Goal: Task Accomplishment & Management: Use online tool/utility

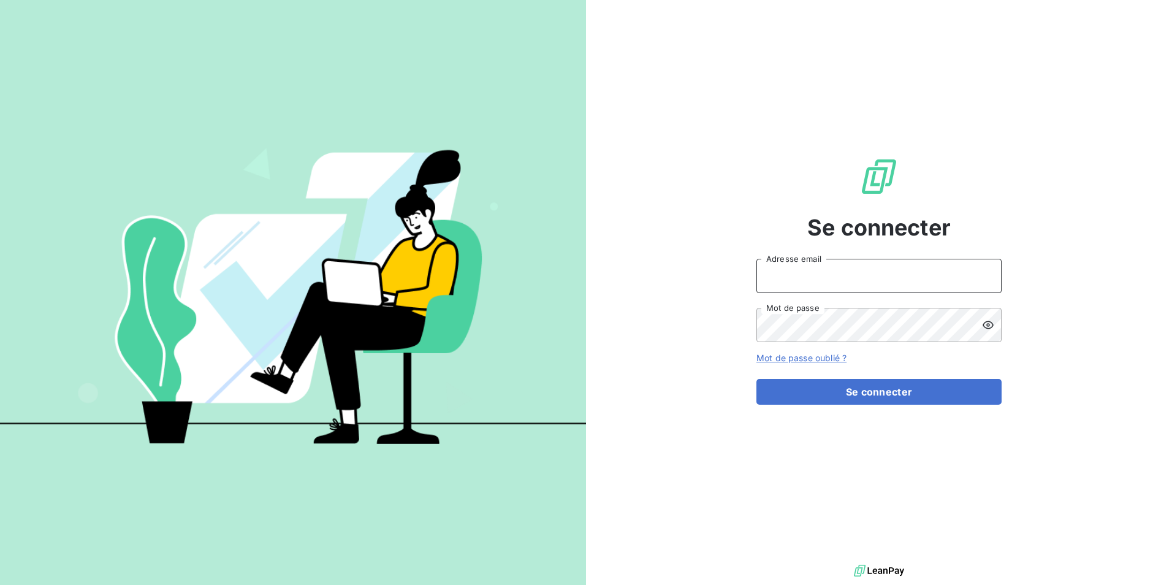
type input "[EMAIL_ADDRESS][DOMAIN_NAME]"
click at [912, 378] on form "[EMAIL_ADDRESS][DOMAIN_NAME] Adresse email Mot de passe Mot de passe oublié ? S…" at bounding box center [878, 332] width 245 height 146
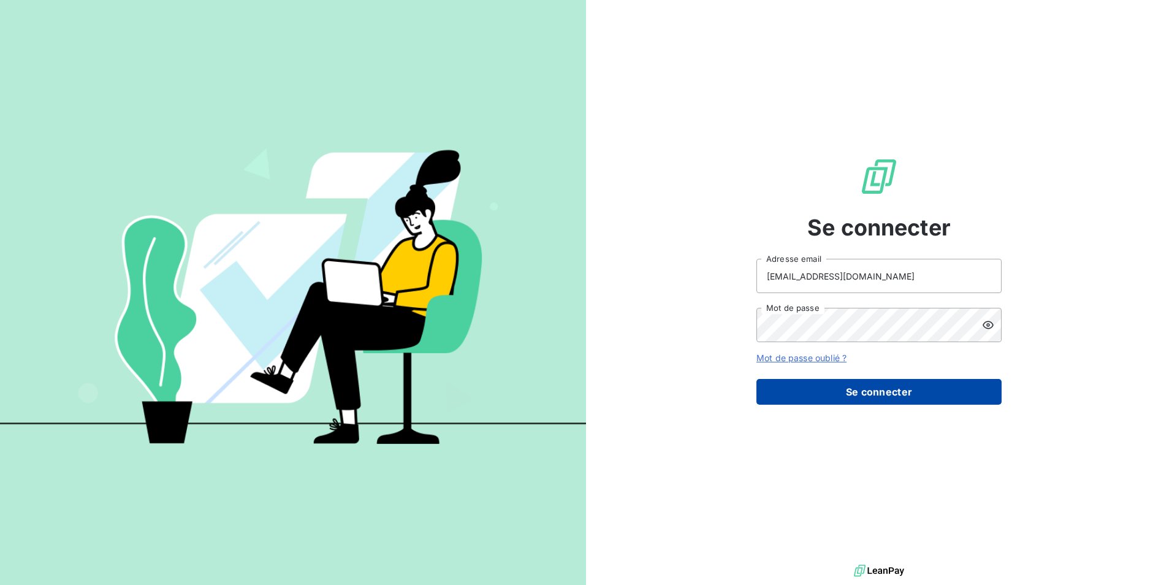
click at [911, 394] on button "Se connecter" at bounding box center [878, 392] width 245 height 26
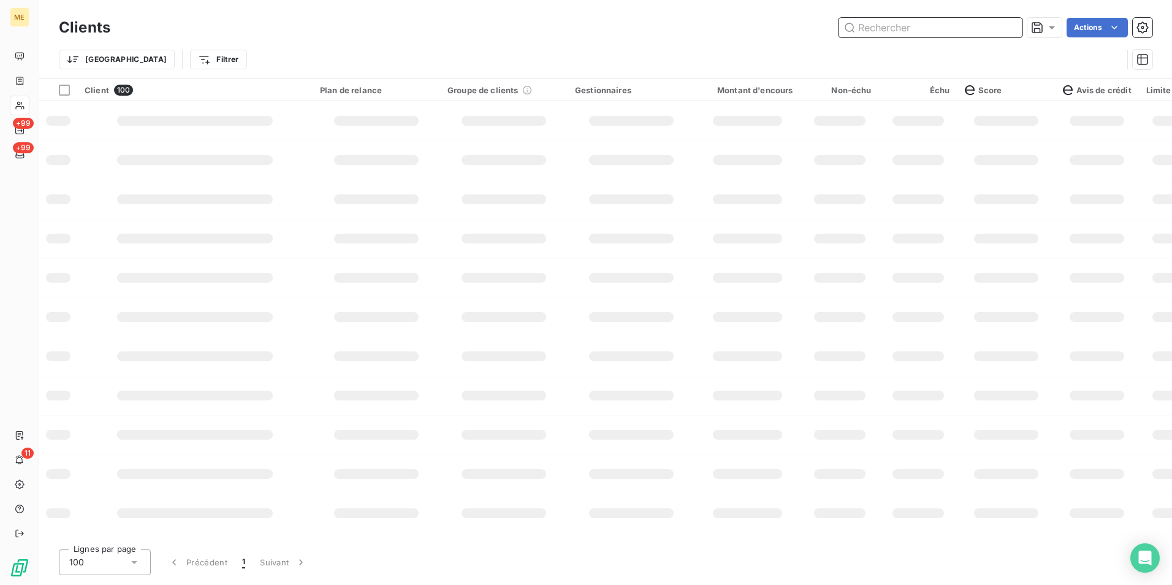
click at [910, 32] on input "text" at bounding box center [931, 28] width 184 height 20
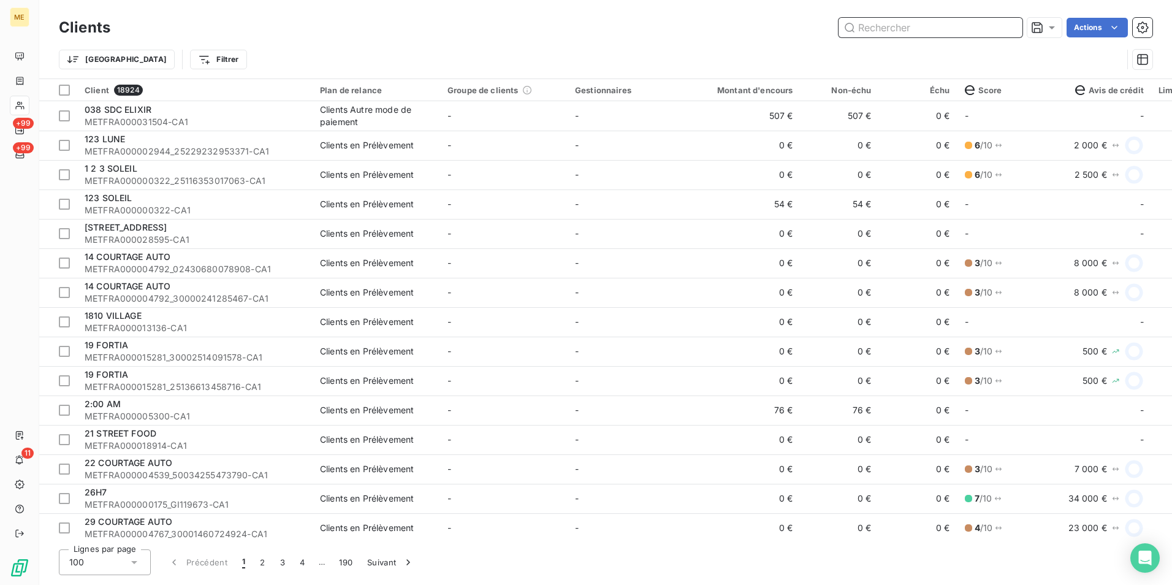
click at [894, 29] on input "text" at bounding box center [931, 28] width 184 height 20
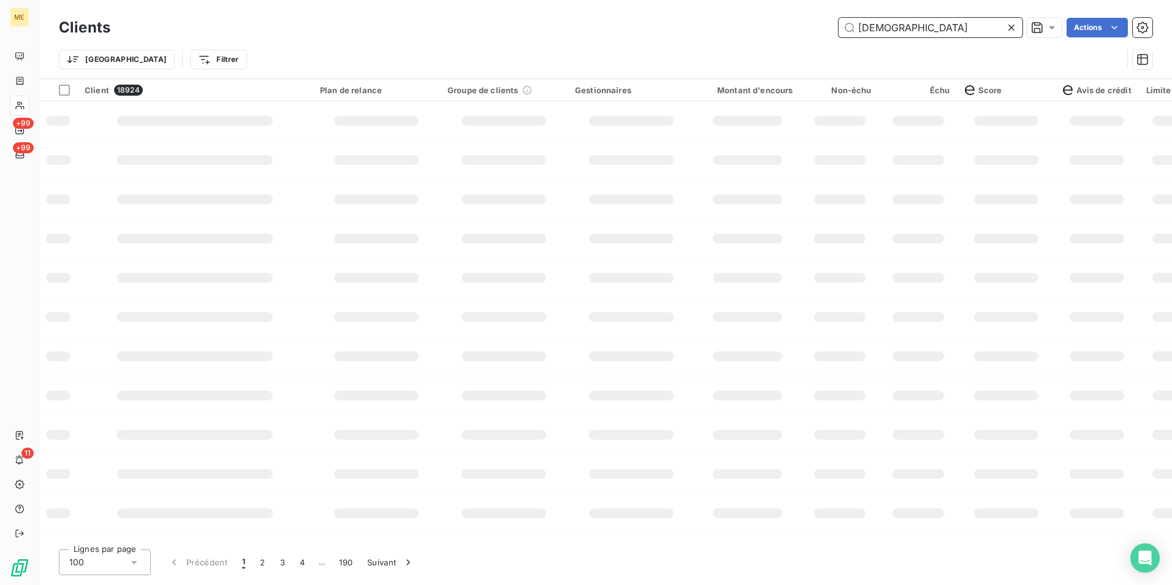
type input "[DEMOGRAPHIC_DATA]"
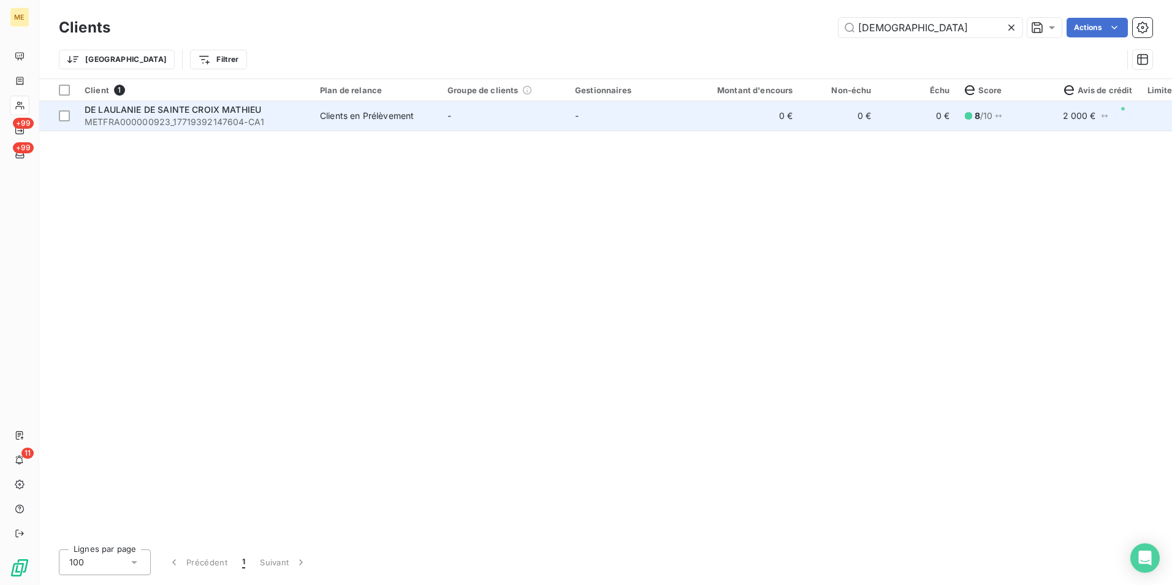
click at [242, 115] on div "DE LAULANIE DE SAINTE CROIX MATHIEU" at bounding box center [195, 110] width 221 height 12
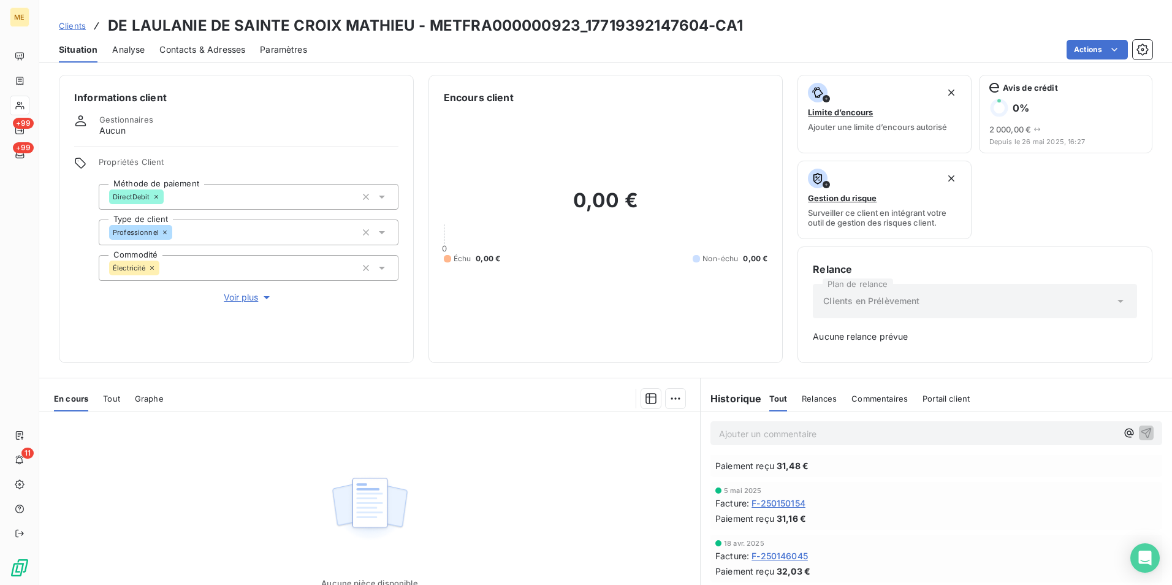
scroll to position [343, 0]
click at [812, 401] on span "Relances" at bounding box center [819, 399] width 35 height 10
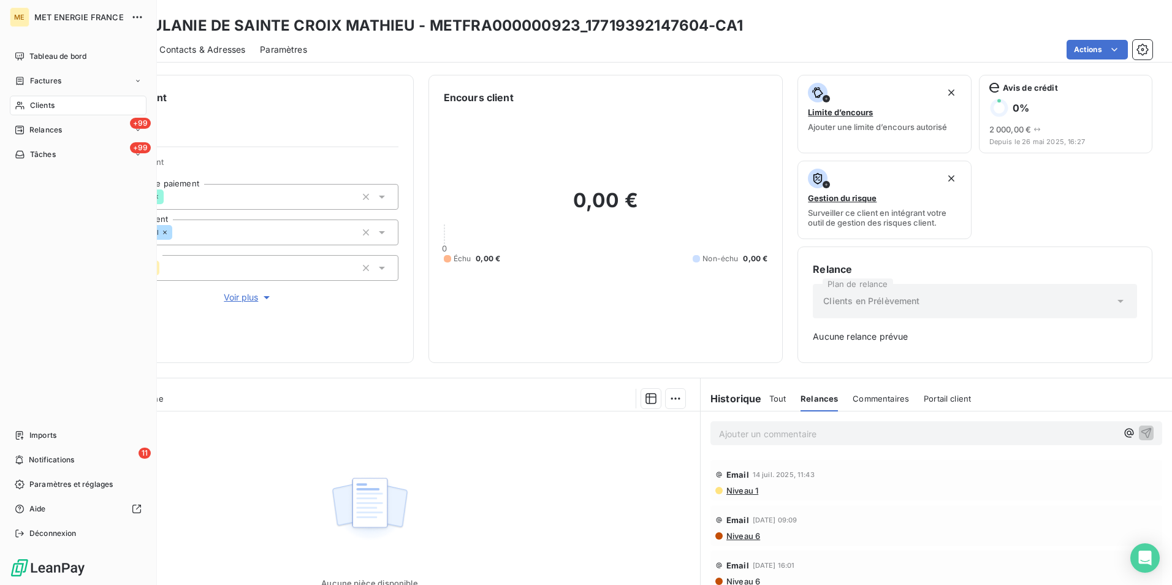
click at [40, 109] on span "Clients" at bounding box center [42, 105] width 25 height 11
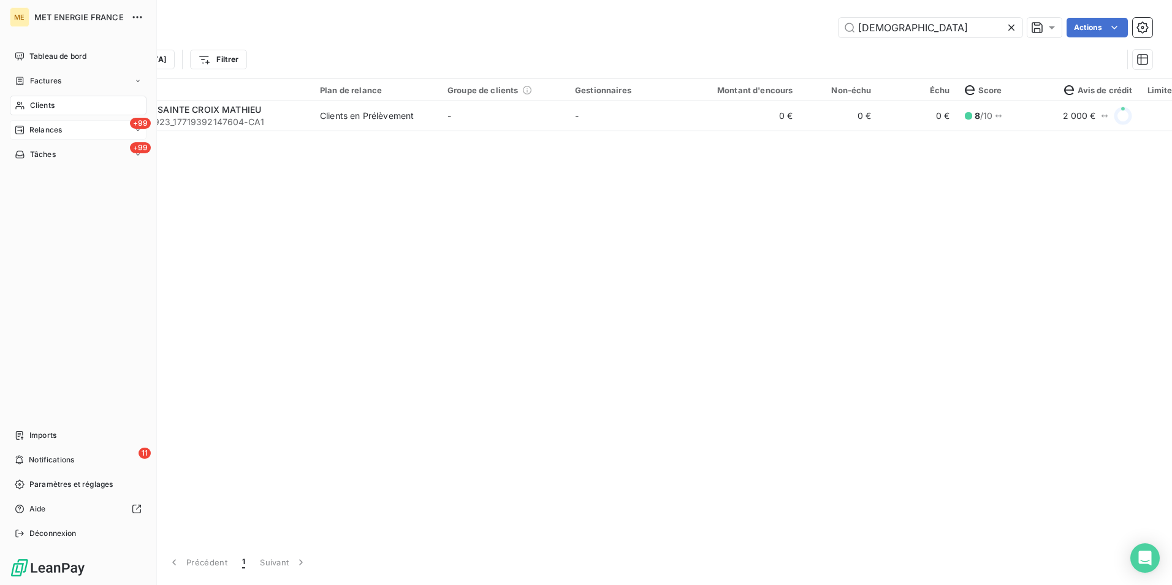
click at [44, 126] on span "Relances" at bounding box center [45, 129] width 32 height 11
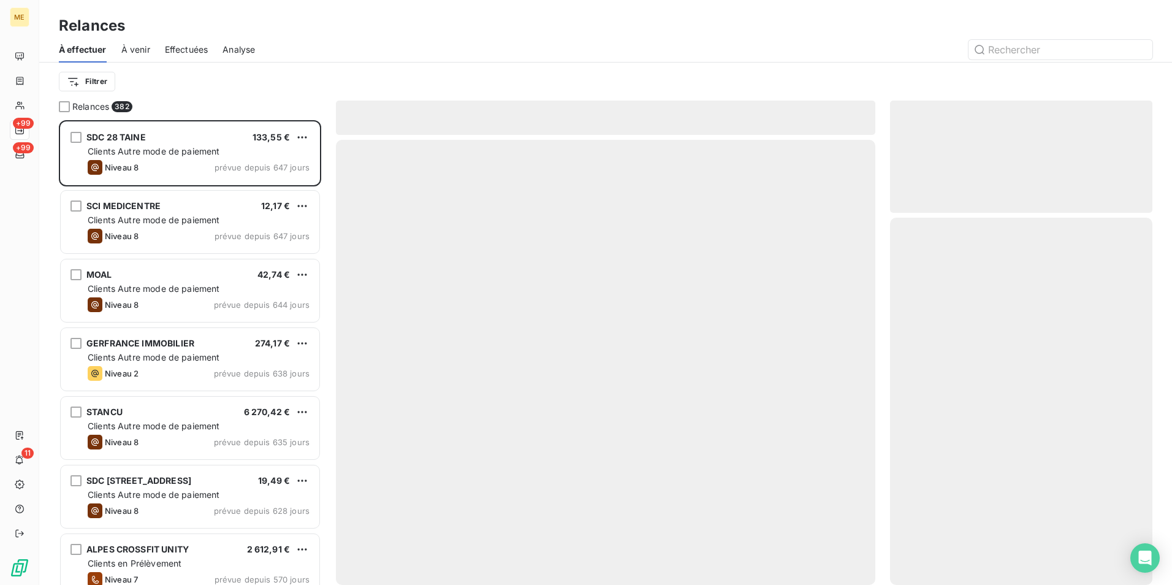
scroll to position [455, 253]
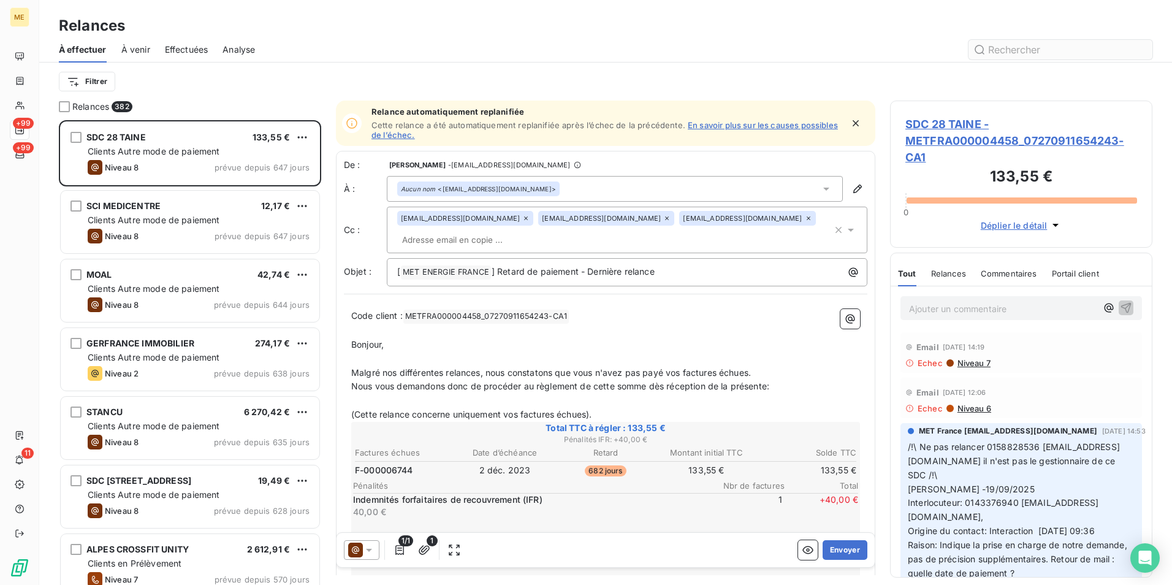
click at [1051, 50] on input "text" at bounding box center [1061, 50] width 184 height 20
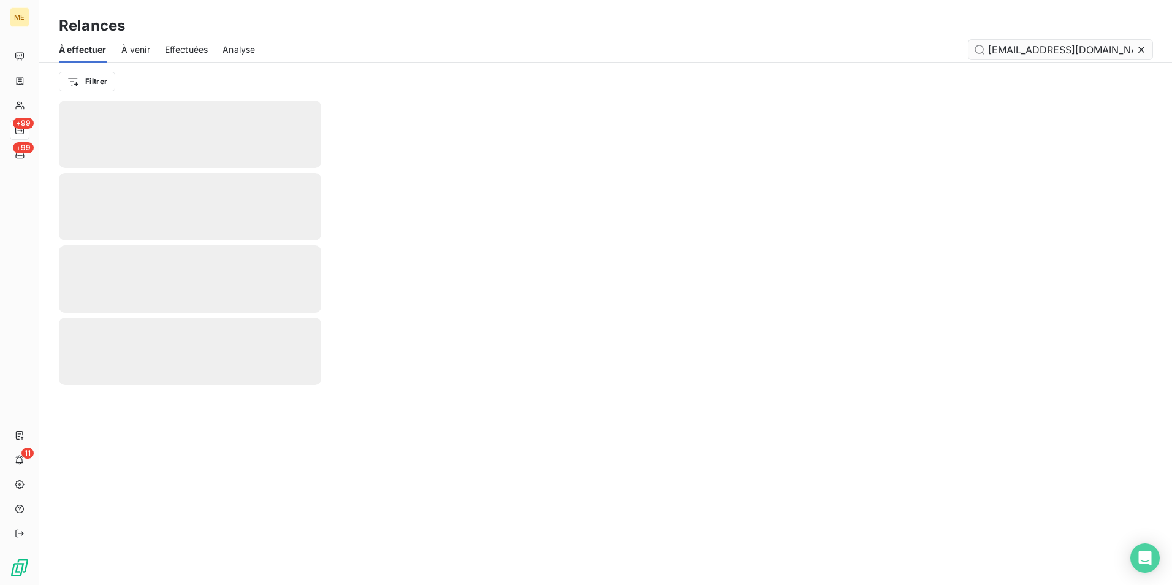
type input "[EMAIL_ADDRESS][DOMAIN_NAME]"
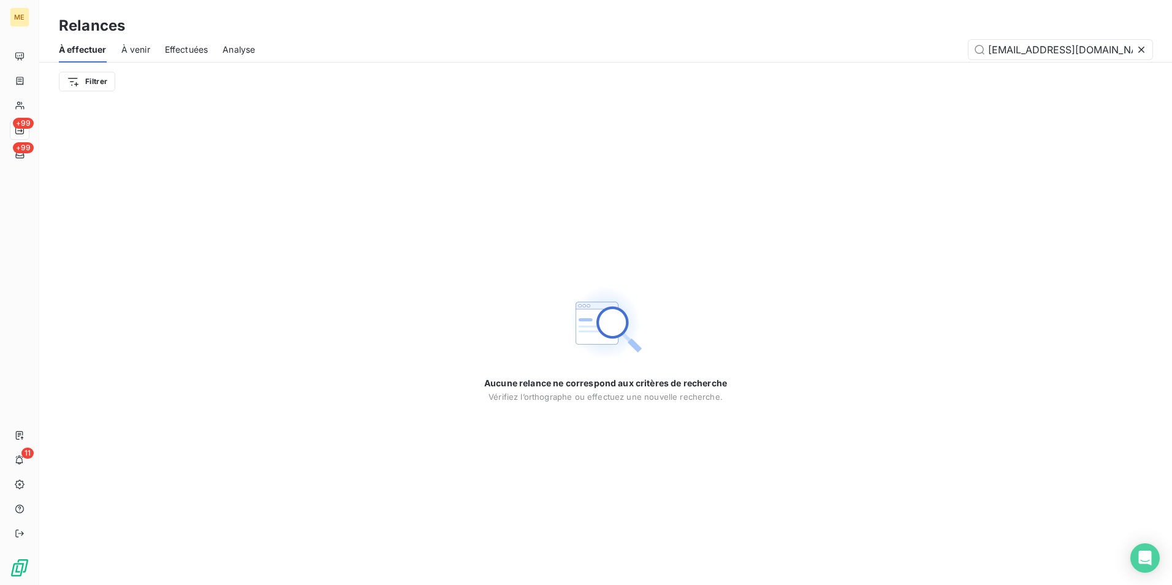
click at [1141, 52] on icon at bounding box center [1141, 50] width 12 height 12
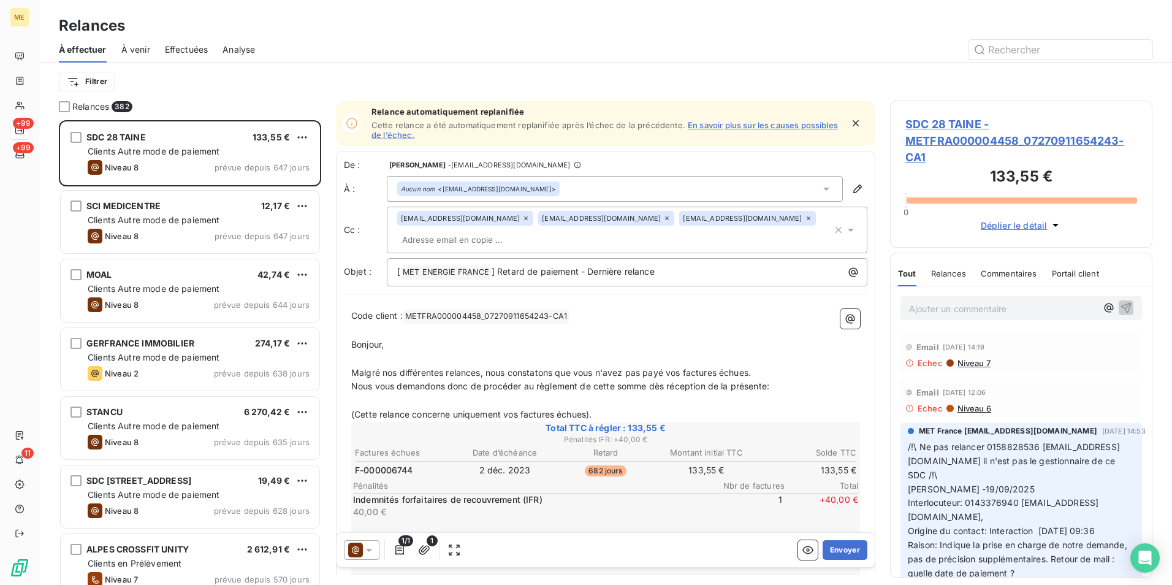
scroll to position [455, 253]
click at [185, 52] on span "Effectuées" at bounding box center [187, 50] width 44 height 12
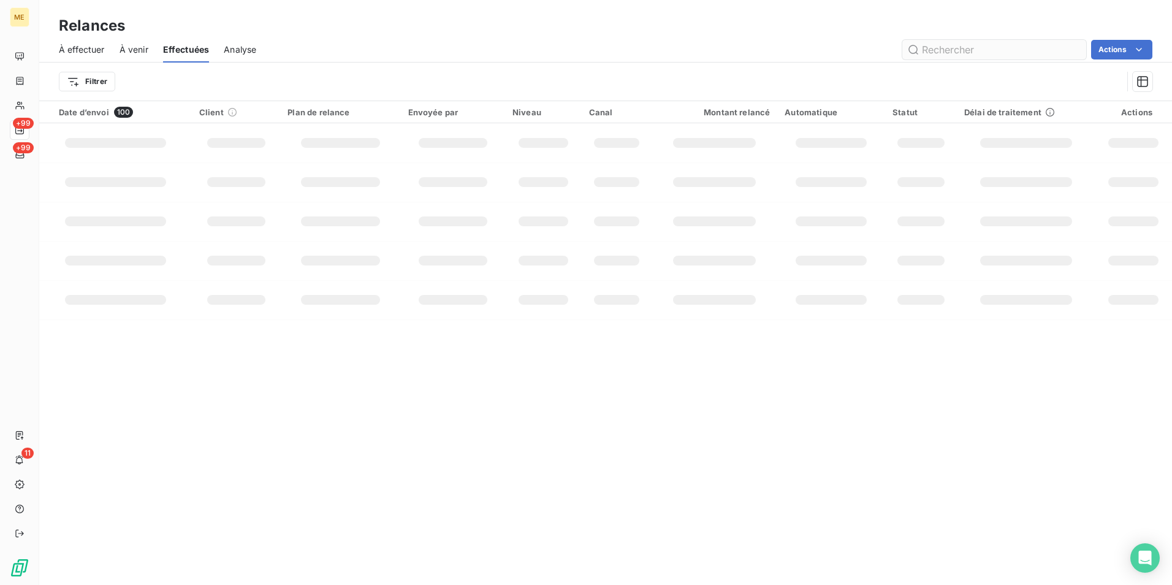
click at [982, 55] on input "text" at bounding box center [994, 50] width 184 height 20
type input "[EMAIL_ADDRESS][DOMAIN_NAME]"
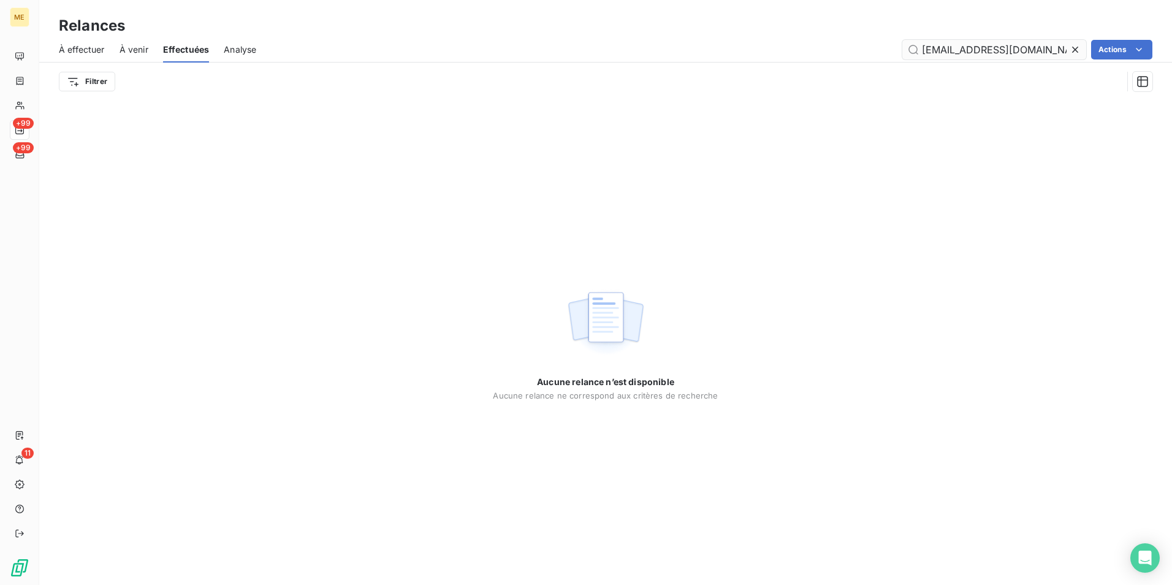
click at [982, 55] on input "[EMAIL_ADDRESS][DOMAIN_NAME]" at bounding box center [994, 50] width 184 height 20
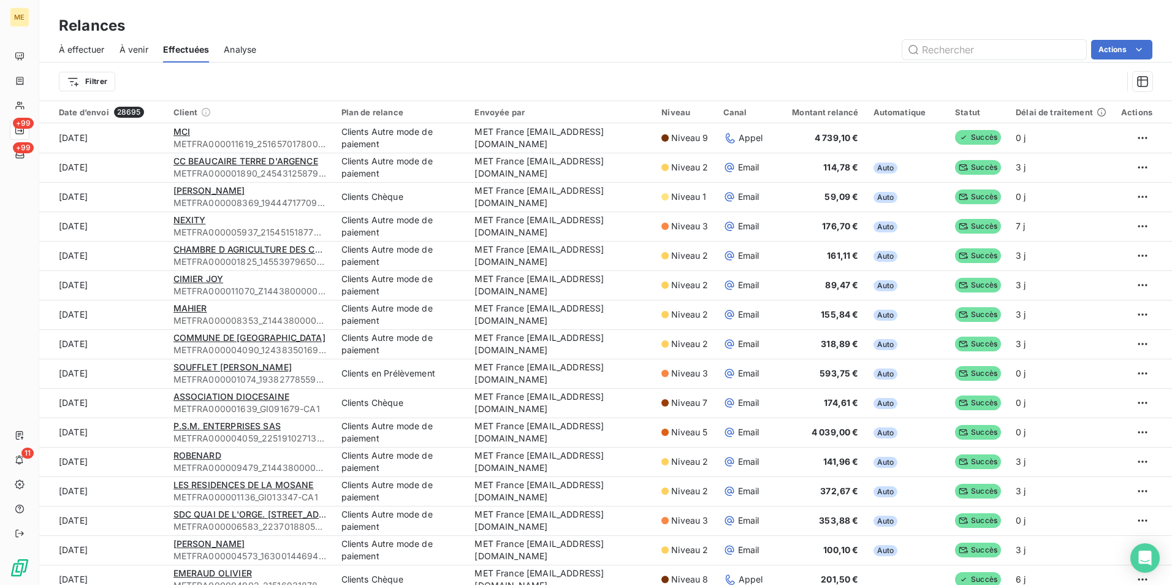
click at [790, 60] on div "À effectuer À venir Effectuées Analyse Actions" at bounding box center [605, 50] width 1133 height 26
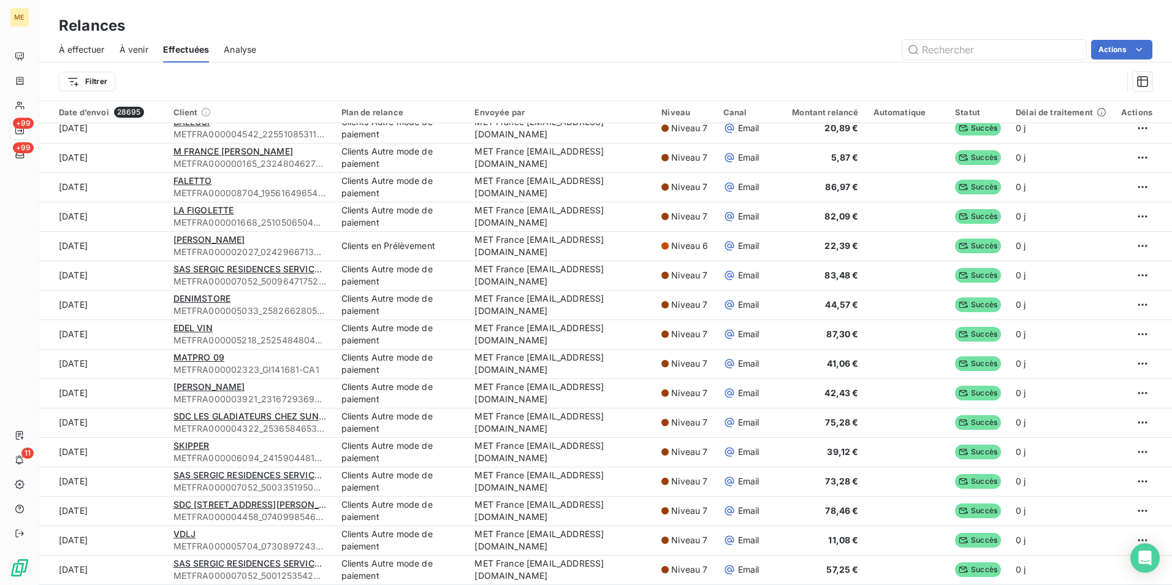
scroll to position [42, 0]
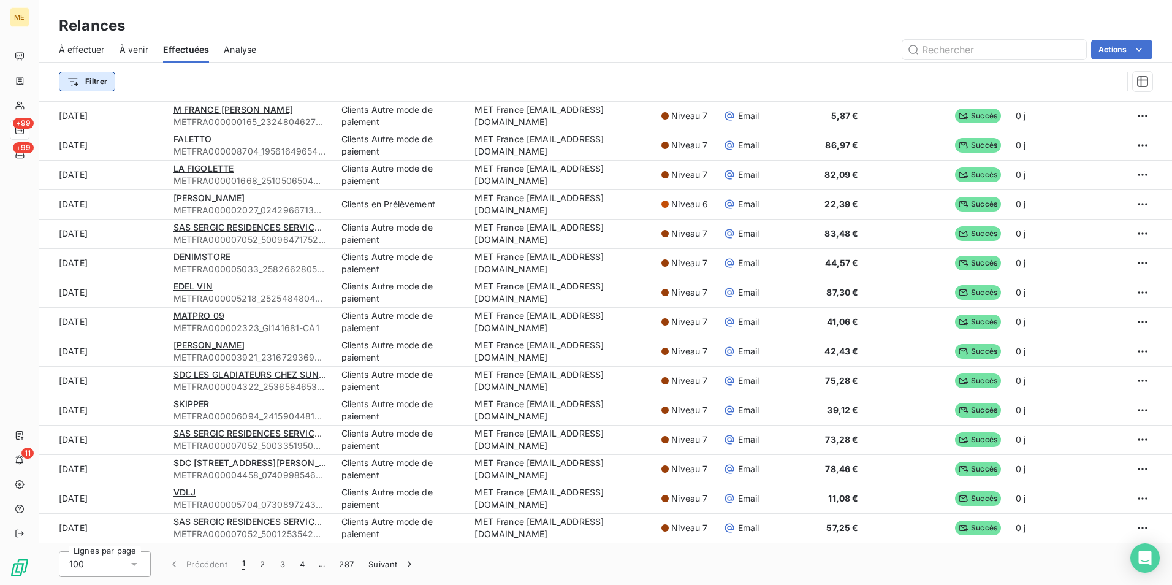
click at [104, 80] on html "ME +99 +99 11 Relances À effectuer À venir Effectuées Analyse Actions Filtrer D…" at bounding box center [586, 292] width 1172 height 585
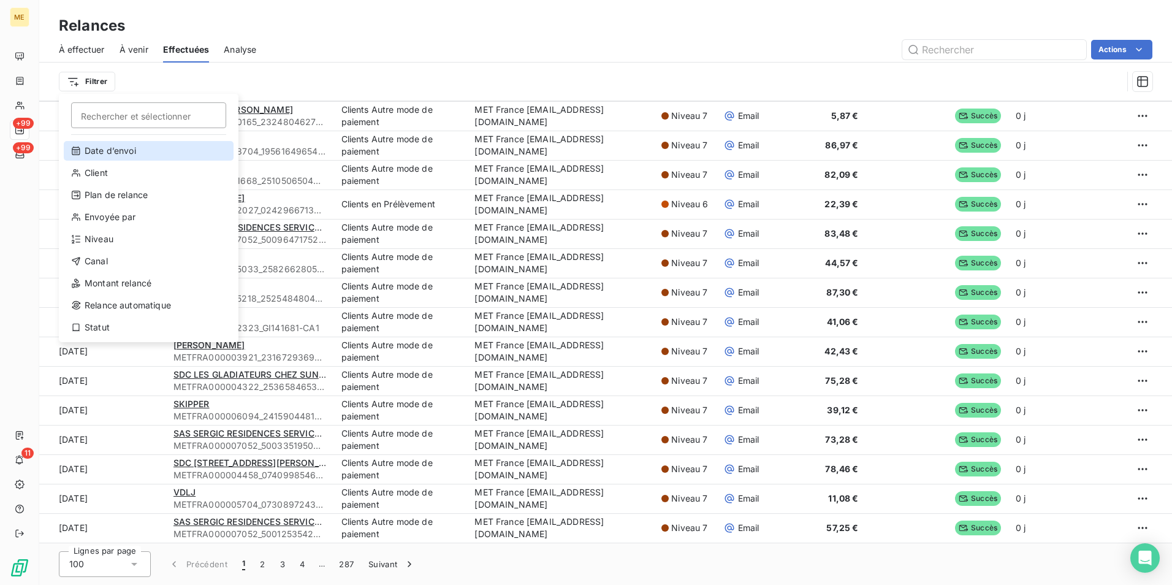
click at [136, 148] on div "Date d’envoi" at bounding box center [149, 151] width 170 height 20
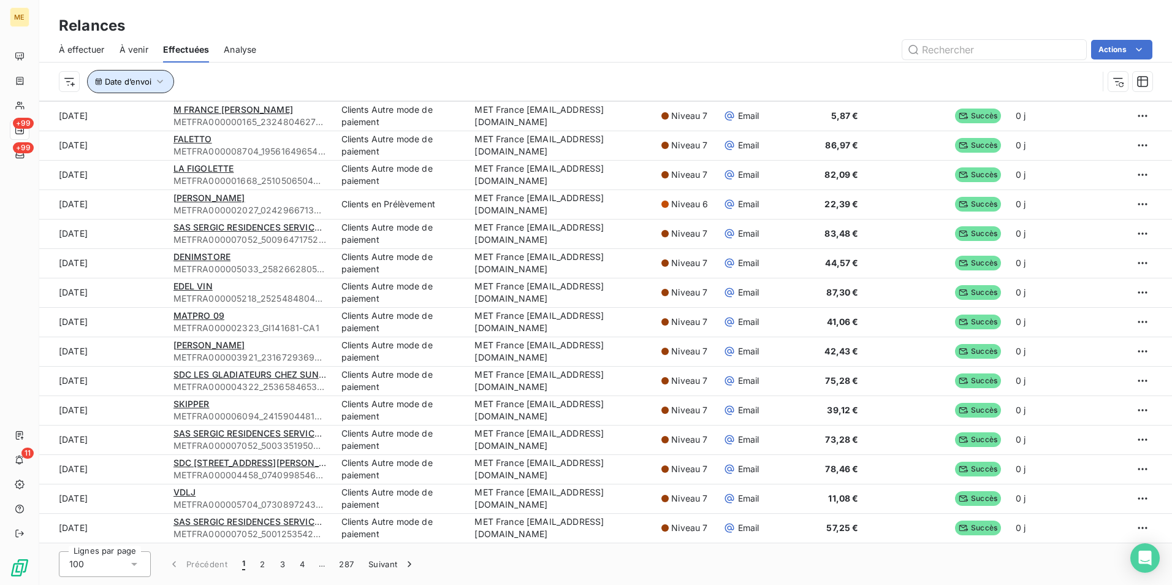
click at [118, 84] on span "Date d’envoi" at bounding box center [128, 82] width 47 height 10
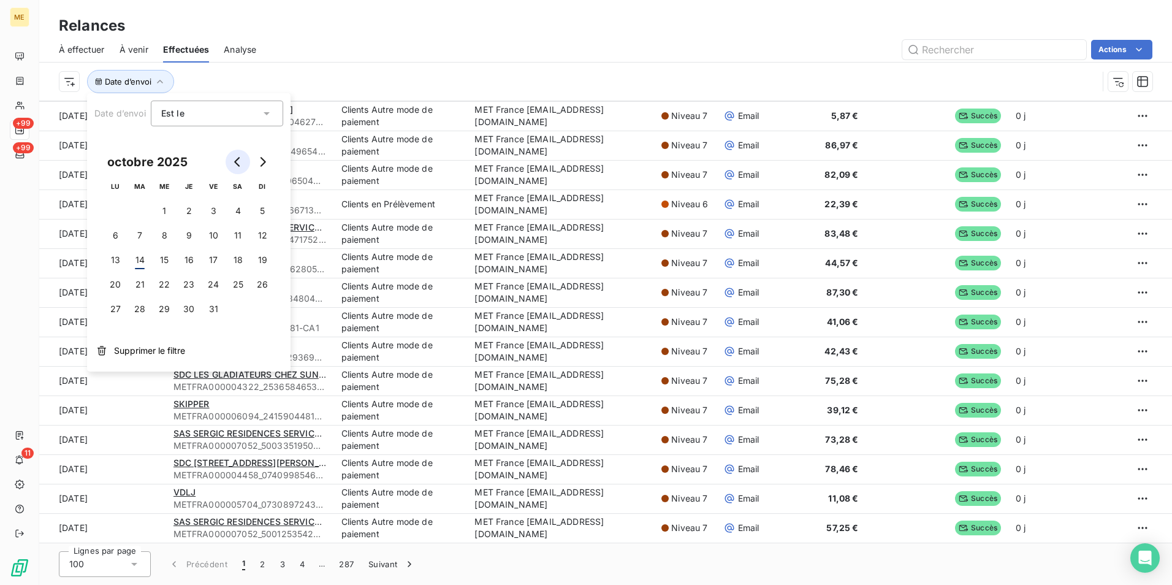
click at [238, 159] on icon "Go to previous month" at bounding box center [237, 162] width 6 height 10
click at [212, 280] on button "26" at bounding box center [213, 284] width 25 height 25
click at [755, 84] on div "Date d’envoi : le [DATE]" at bounding box center [578, 81] width 1039 height 23
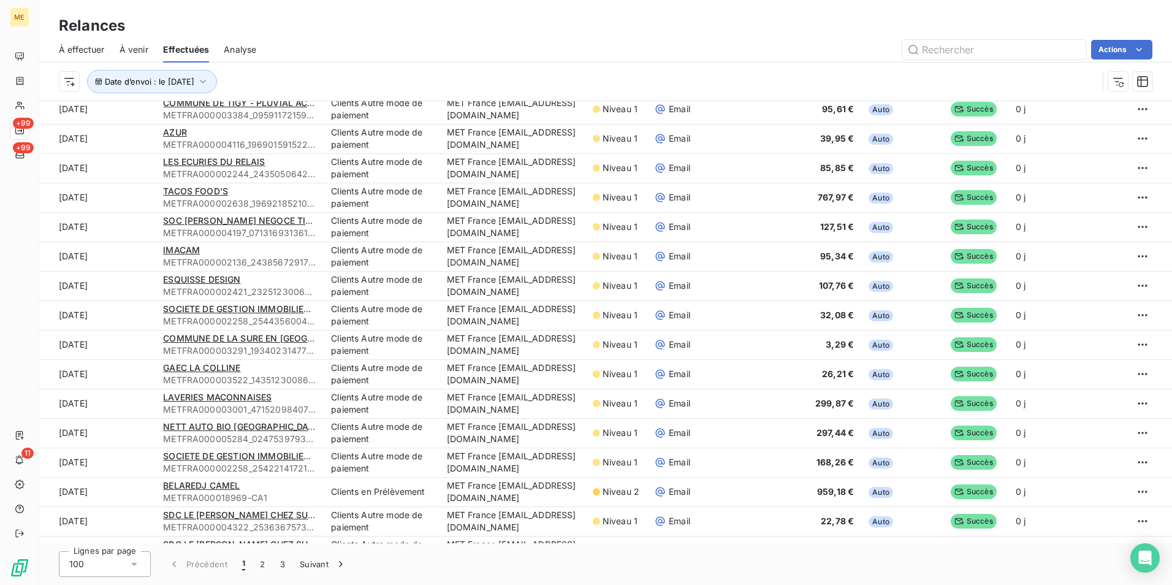
scroll to position [1607, 0]
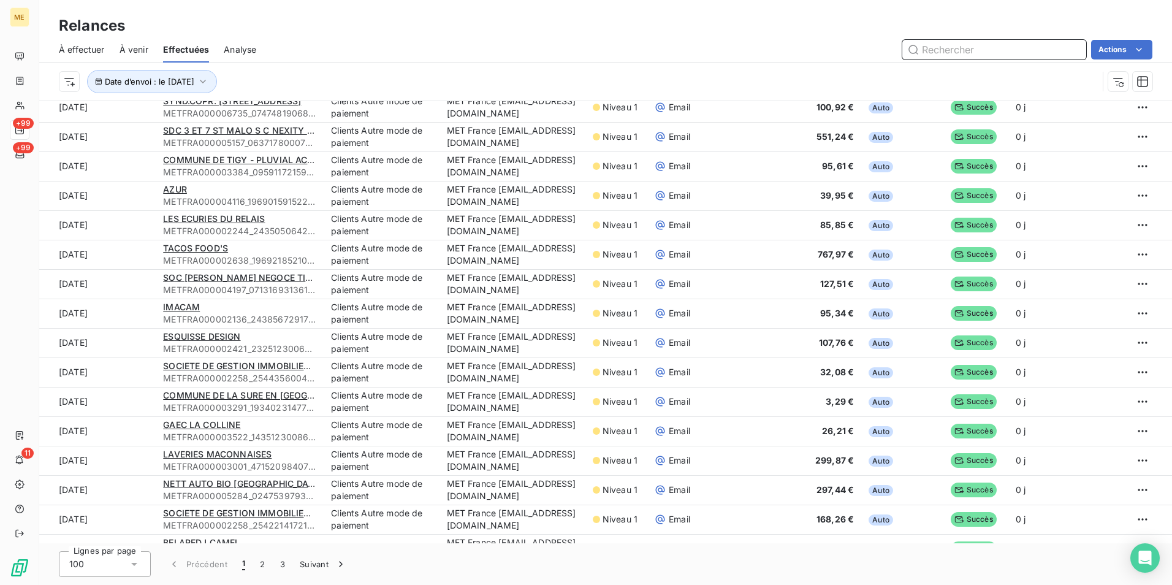
click at [980, 53] on input "text" at bounding box center [994, 50] width 184 height 20
paste input "N.G IMMOBILIER"
type input "N.G IMMOBILIER"
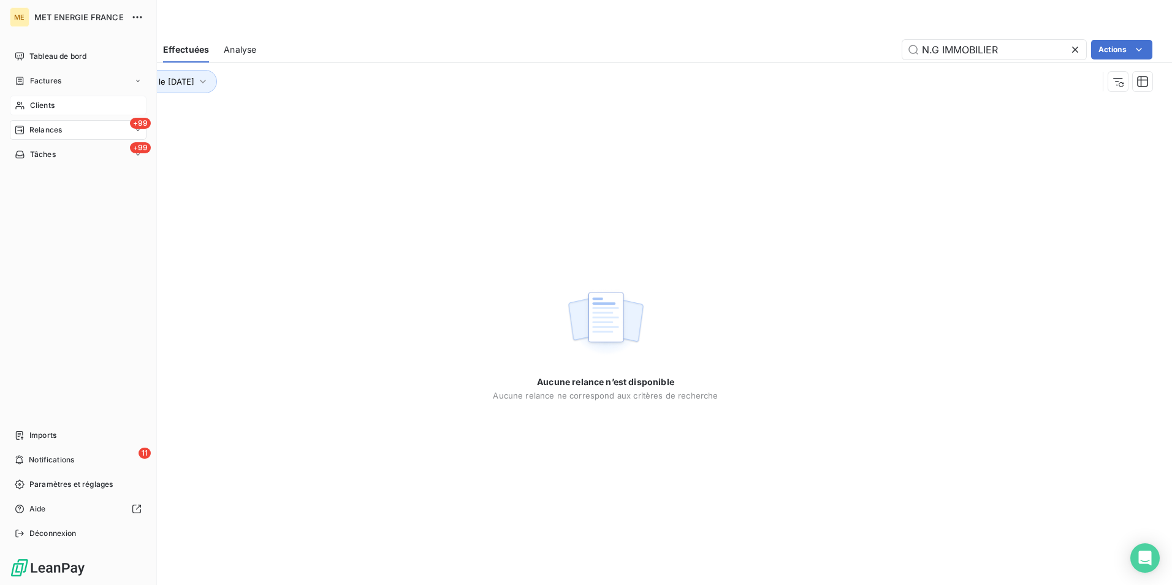
click at [53, 99] on div "Clients" at bounding box center [78, 106] width 137 height 20
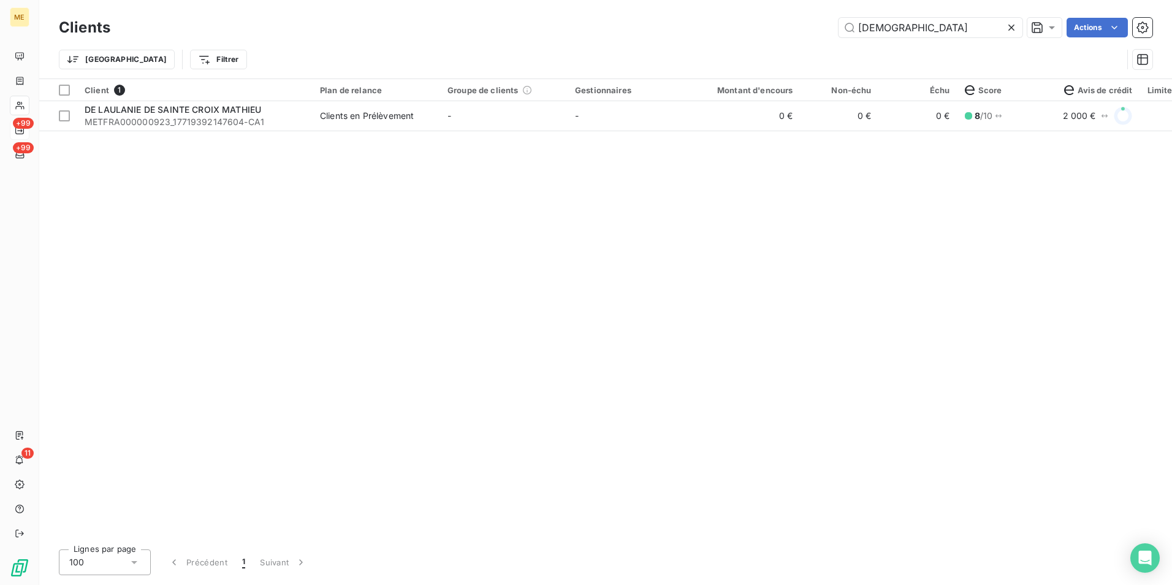
click at [1012, 29] on icon at bounding box center [1011, 27] width 12 height 12
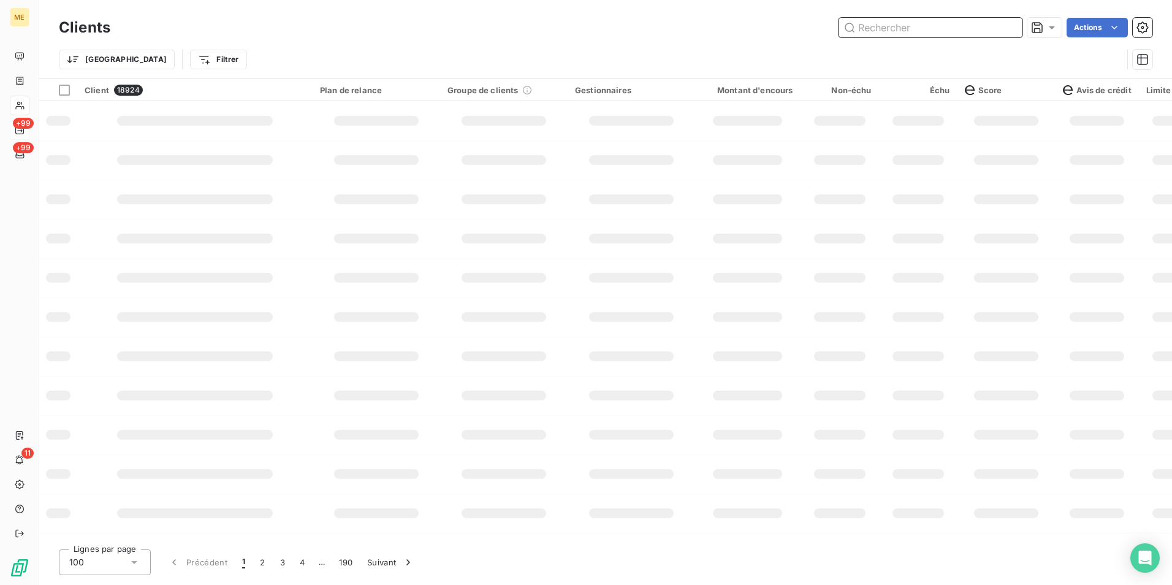
click at [905, 29] on input "text" at bounding box center [931, 28] width 184 height 20
paste input "N.G IMMOBILIER"
click at [905, 29] on input "N.G IMMOBILIER" at bounding box center [931, 28] width 184 height 20
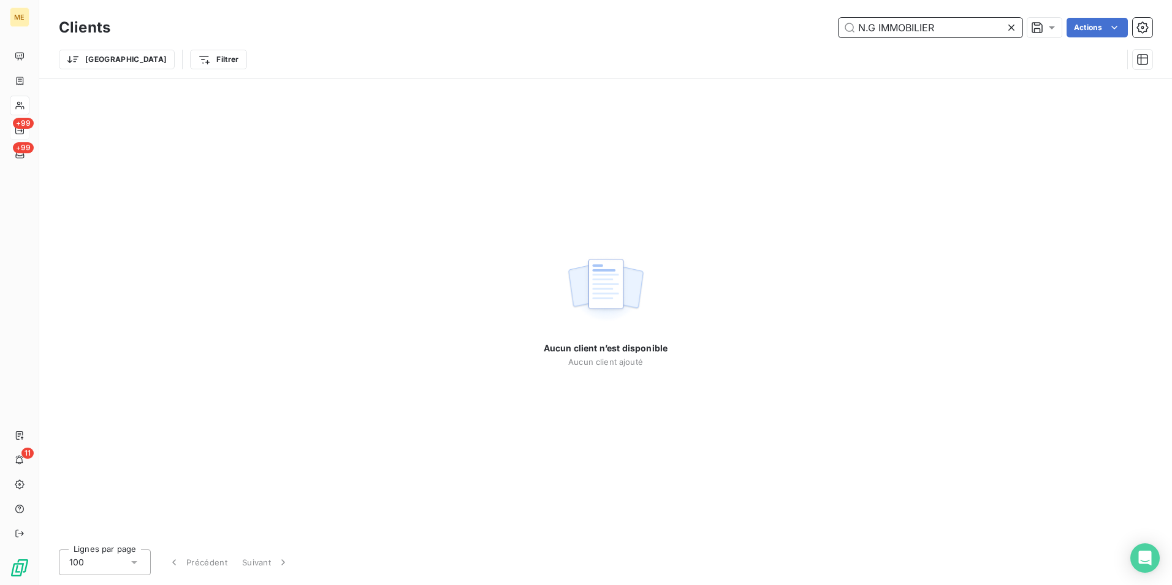
click at [958, 30] on input "N.G IMMOBILIER" at bounding box center [931, 28] width 184 height 20
click at [921, 31] on input "N.G IMMOBILIER" at bounding box center [931, 28] width 184 height 20
paste input "[PERSON_NAME]"
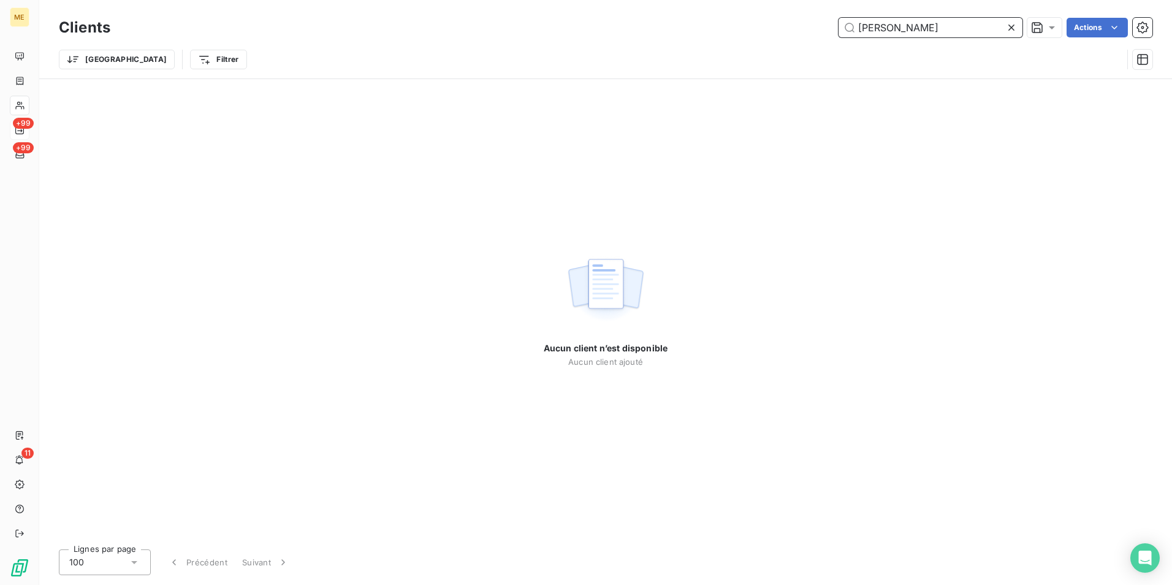
scroll to position [0, 10]
type input "[PERSON_NAME]"
